Goal: Transaction & Acquisition: Subscribe to service/newsletter

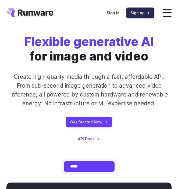
click at [143, 13] on link "Sign up" at bounding box center [140, 13] width 28 height 11
click at [166, 11] on label at bounding box center [167, 13] width 9 height 8
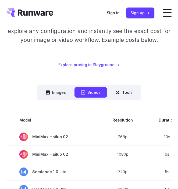
scroll to position [107, 0]
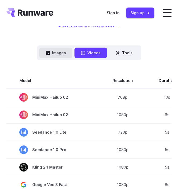
click at [61, 51] on button "Images" at bounding box center [55, 53] width 33 height 11
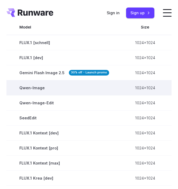
scroll to position [130, 0]
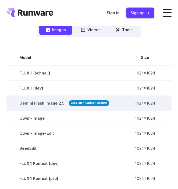
click at [91, 100] on td "Gemini Flash Image 2.5 30% off - Launch promo" at bounding box center [64, 103] width 116 height 15
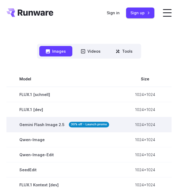
scroll to position [102, 0]
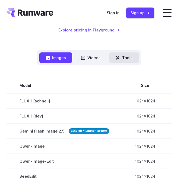
click at [125, 58] on button "Tools" at bounding box center [124, 58] width 30 height 11
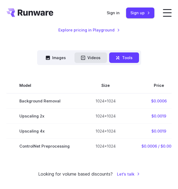
click at [87, 55] on button "Videos" at bounding box center [91, 58] width 33 height 11
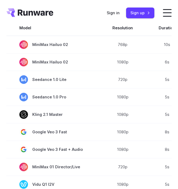
scroll to position [166, 0]
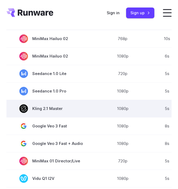
click at [44, 110] on span "Kling 2.1 Master" at bounding box center [52, 109] width 67 height 9
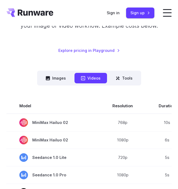
scroll to position [0, 0]
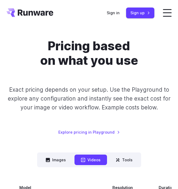
click at [113, 8] on div "Sign in Sign up" at bounding box center [131, 13] width 48 height 11
click at [114, 12] on link "Sign in" at bounding box center [113, 13] width 13 height 6
click at [168, 12] on label at bounding box center [167, 13] width 9 height 8
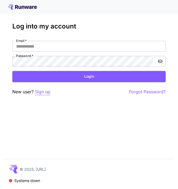
click at [44, 92] on p "Sign up" at bounding box center [42, 92] width 15 height 7
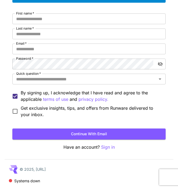
scroll to position [44, 0]
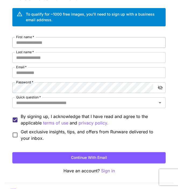
click at [34, 44] on input "First name   *" at bounding box center [89, 42] width 154 height 11
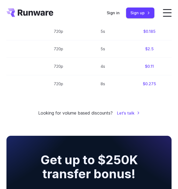
scroll to position [465, 0]
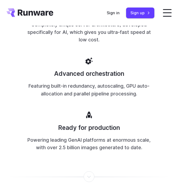
scroll to position [1713, 0]
